Goal: Communication & Community: Answer question/provide support

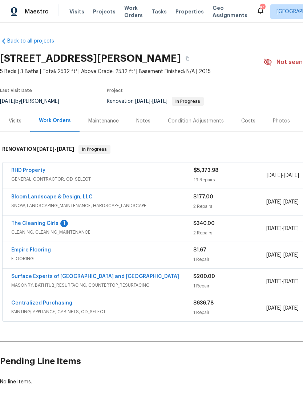
click at [27, 224] on link "The Cleaning Girls" at bounding box center [34, 223] width 47 height 5
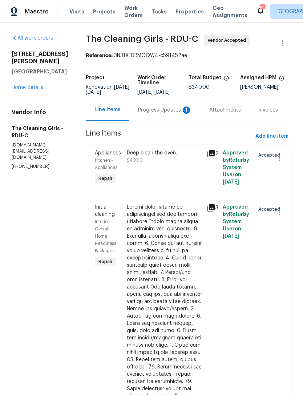
click at [177, 114] on div "Progress Updates 1" at bounding box center [165, 109] width 54 height 7
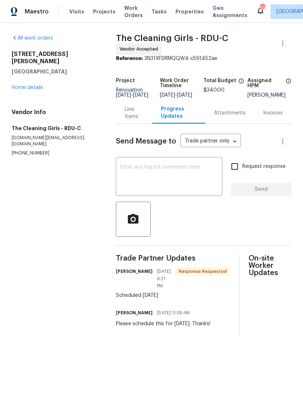
click at [36, 85] on link "Home details" at bounding box center [28, 87] width 32 height 5
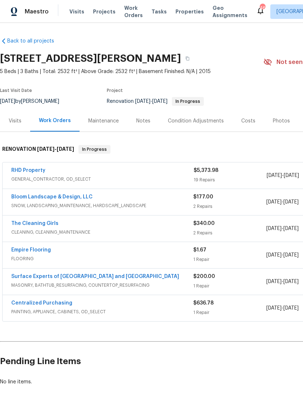
click at [20, 247] on link "Empire Flooring" at bounding box center [31, 249] width 40 height 5
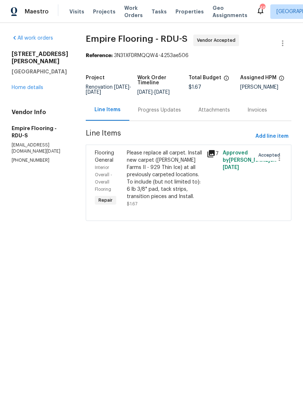
click at [174, 121] on div "Progress Updates" at bounding box center [159, 109] width 60 height 21
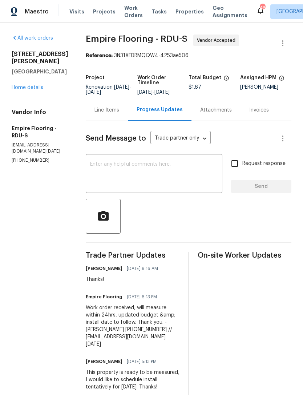
click at [189, 187] on textarea at bounding box center [154, 174] width 128 height 25
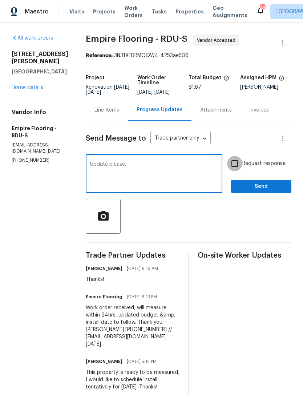
type textarea "Update please."
click at [239, 170] on input "Request response" at bounding box center [234, 163] width 15 height 15
checkbox input "true"
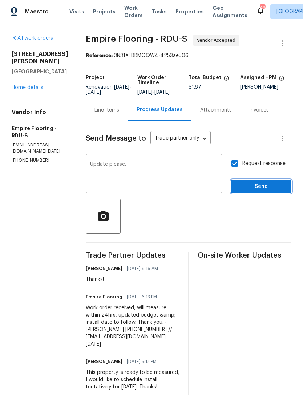
click at [256, 191] on span "Send" at bounding box center [261, 186] width 49 height 9
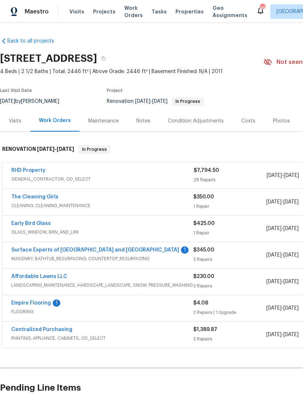
click at [27, 249] on link "Surface Experts of [GEOGRAPHIC_DATA] and [GEOGRAPHIC_DATA]" at bounding box center [95, 249] width 168 height 5
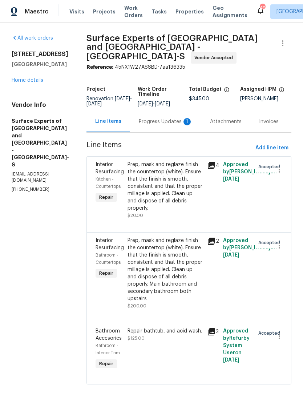
click at [159, 118] on div "Progress Updates 1" at bounding box center [166, 121] width 54 height 7
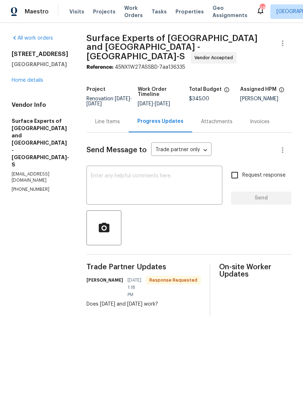
click at [192, 180] on textarea at bounding box center [154, 185] width 127 height 25
click at [186, 173] on textarea at bounding box center [154, 185] width 127 height 25
click at [180, 193] on textarea at bounding box center [154, 185] width 127 height 25
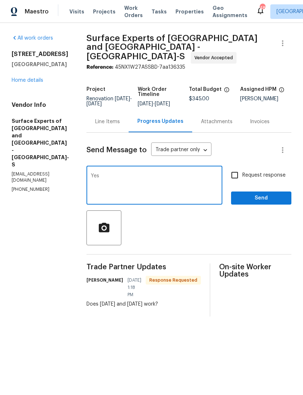
type textarea "Yes"
click at [238, 171] on input "Request response" at bounding box center [234, 174] width 15 height 15
checkbox input "true"
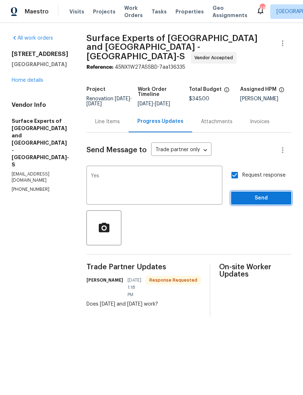
click at [251, 194] on span "Send" at bounding box center [261, 198] width 49 height 9
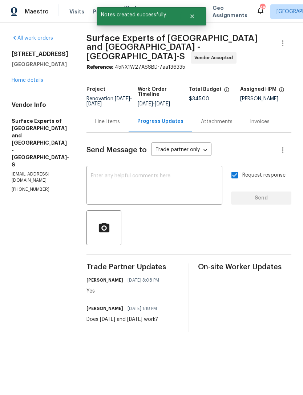
click at [35, 78] on link "Home details" at bounding box center [28, 80] width 32 height 5
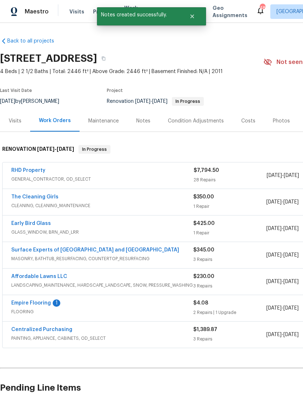
click at [112, 124] on div "Maintenance" at bounding box center [103, 120] width 31 height 7
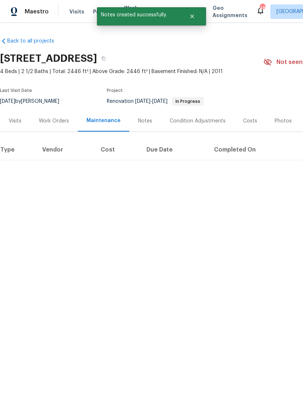
click at [145, 124] on div "Notes" at bounding box center [145, 120] width 14 height 7
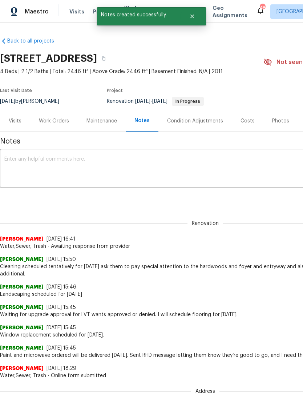
click at [131, 163] on textarea at bounding box center [205, 169] width 402 height 25
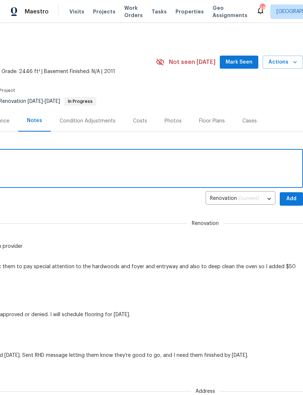
scroll to position [0, 108]
type textarea "Surface experts coming Tuesday the ninth and Wednesday the 10th"
click at [289, 198] on span "Add" at bounding box center [292, 198] width 12 height 9
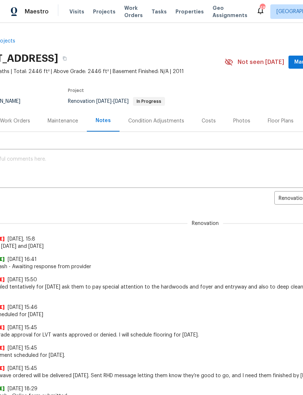
scroll to position [0, 39]
click at [58, 121] on div "Maintenance" at bounding box center [63, 120] width 31 height 7
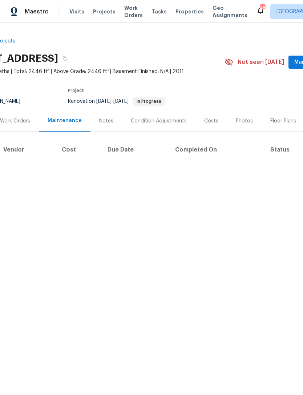
click at [10, 120] on div "Work Orders" at bounding box center [15, 120] width 30 height 7
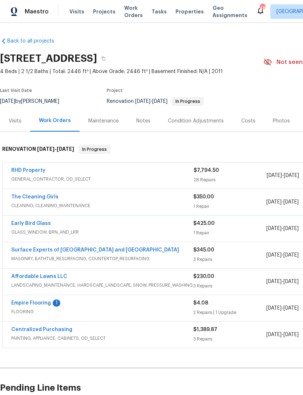
click at [23, 168] on link "RHD Property" at bounding box center [28, 170] width 34 height 5
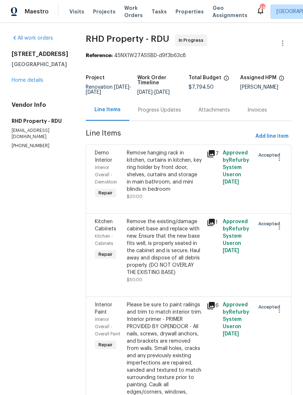
click at [179, 114] on div "Progress Updates" at bounding box center [159, 109] width 43 height 7
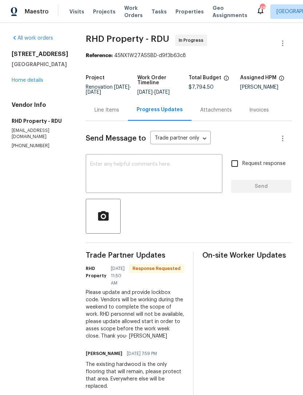
click at [183, 178] on textarea at bounding box center [154, 174] width 128 height 25
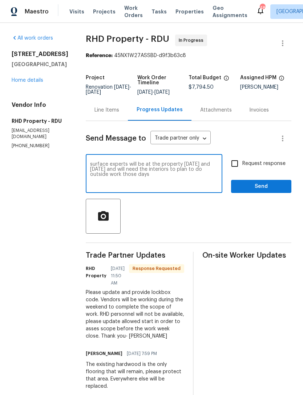
type textarea "surface experts will be at the property on Tuesday the ninth and Wednesday the …"
click at [236, 171] on input "Request response" at bounding box center [234, 163] width 15 height 15
checkbox input "true"
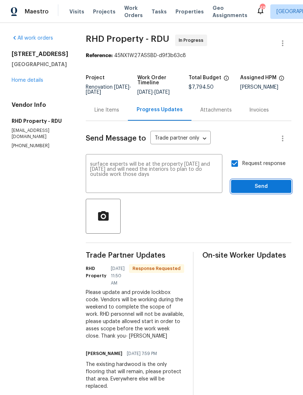
click at [258, 191] on span "Send" at bounding box center [261, 186] width 49 height 9
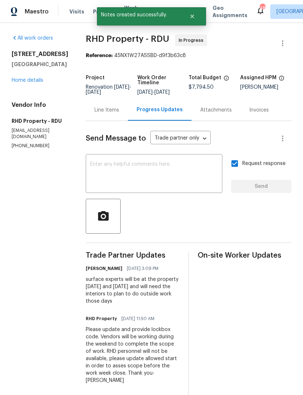
click at [25, 78] on link "Home details" at bounding box center [28, 80] width 32 height 5
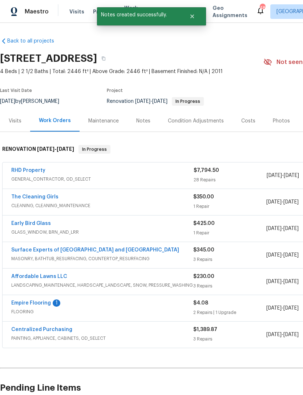
click at [30, 301] on link "Empire Flooring" at bounding box center [31, 302] width 40 height 5
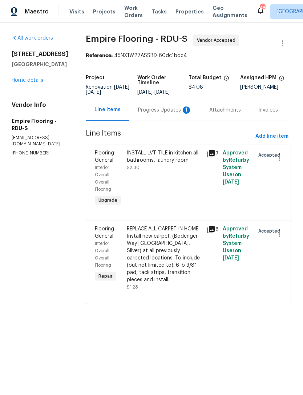
click at [163, 114] on div "Progress Updates 1" at bounding box center [165, 109] width 54 height 7
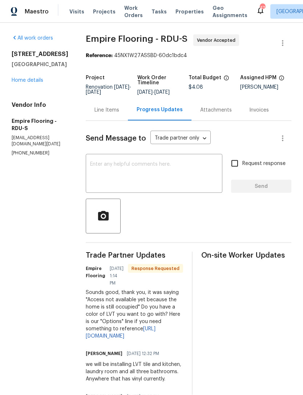
scroll to position [23, 0]
click at [149, 326] on link "https://www.empiretoday.com/vinyl/vinyl-tile-flooring-options-beige" at bounding box center [121, 332] width 70 height 12
click at [173, 162] on textarea at bounding box center [154, 174] width 128 height 25
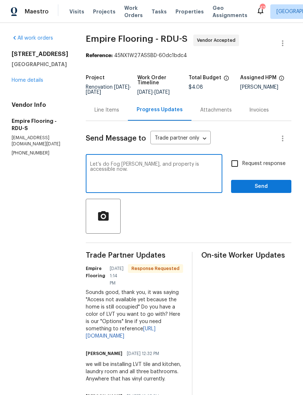
click at [139, 162] on textarea "Let’s do Fog Lapos, and property is accessible now." at bounding box center [154, 174] width 128 height 25
type textarea "Let’s do Fog Lapis, and property is accessible now."
click at [234, 156] on input "Request response" at bounding box center [234, 163] width 15 height 15
checkbox input "true"
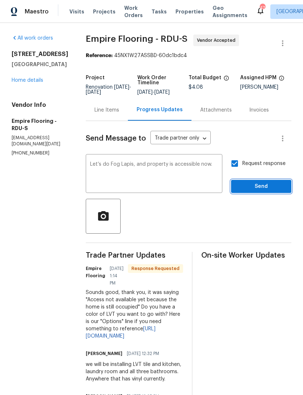
click at [259, 182] on span "Send" at bounding box center [261, 186] width 49 height 9
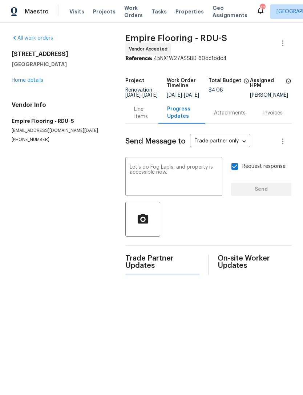
scroll to position [0, 0]
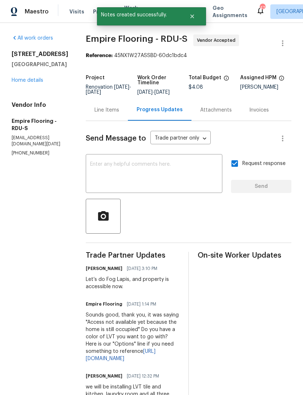
click at [26, 81] on link "Home details" at bounding box center [28, 80] width 32 height 5
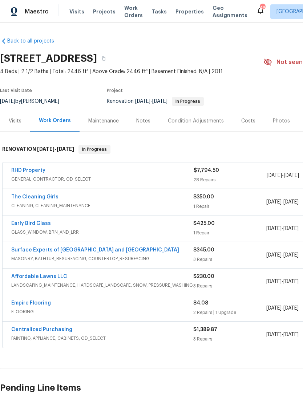
click at [27, 301] on link "Empire Flooring" at bounding box center [31, 302] width 40 height 5
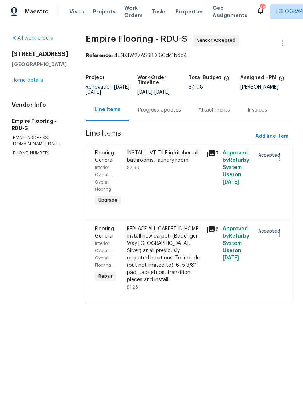
click at [173, 114] on div "Progress Updates" at bounding box center [159, 109] width 43 height 7
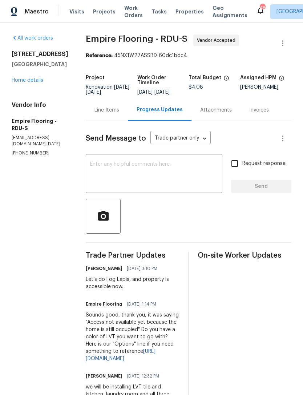
click at [162, 179] on textarea at bounding box center [154, 174] width 128 height 25
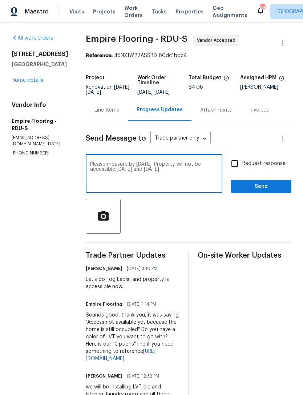
type textarea "Please measure by Monday. Property will not be accessible Tuesday and Wednesday"
click at [238, 169] on input "Request response" at bounding box center [234, 163] width 15 height 15
checkbox input "true"
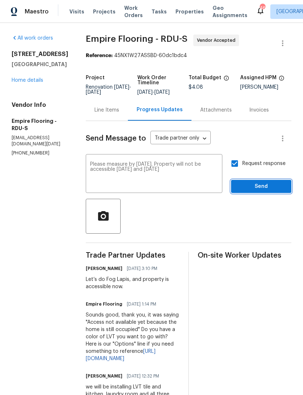
click at [279, 191] on span "Send" at bounding box center [261, 186] width 49 height 9
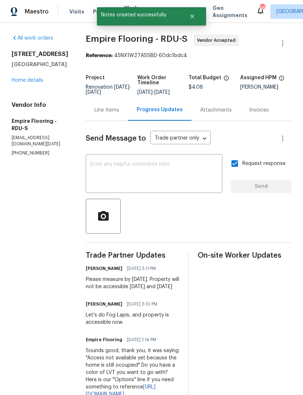
click at [20, 81] on link "Home details" at bounding box center [28, 80] width 32 height 5
